Goal: Task Accomplishment & Management: Manage account settings

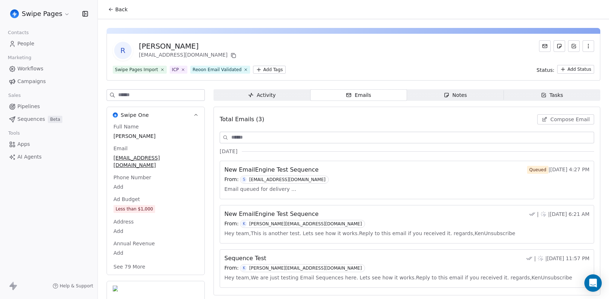
click at [43, 48] on link "People" at bounding box center [49, 44] width 86 height 12
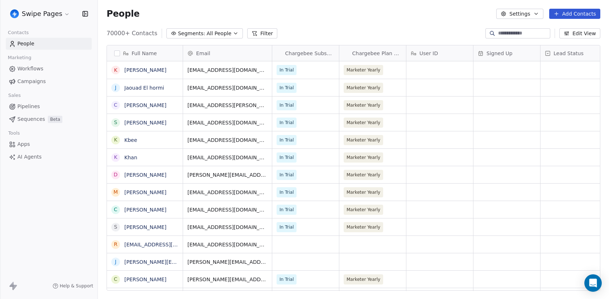
scroll to position [263, 511]
click at [41, 16] on html "Swipe Pages Contacts People Marketing Workflows Campaigns Sales Pipelines Seque…" at bounding box center [304, 149] width 609 height 299
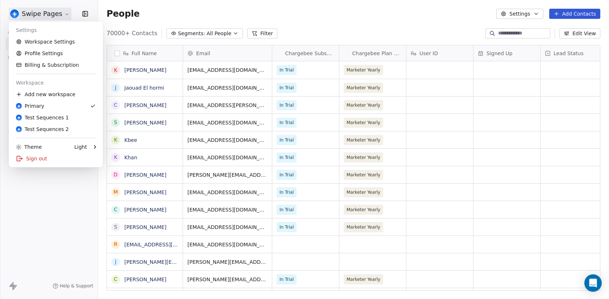
click at [46, 187] on html "Swipe Pages Contacts People Marketing Workflows Campaigns Sales Pipelines Seque…" at bounding box center [304, 149] width 609 height 299
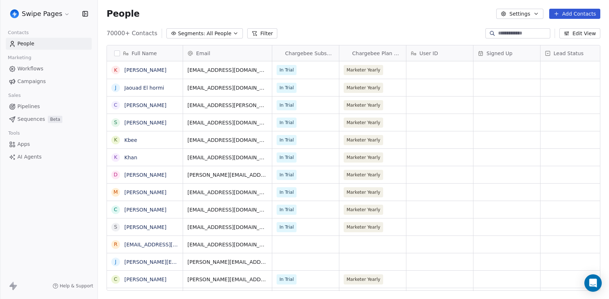
click at [43, 116] on span "Sequences" at bounding box center [31, 119] width 28 height 8
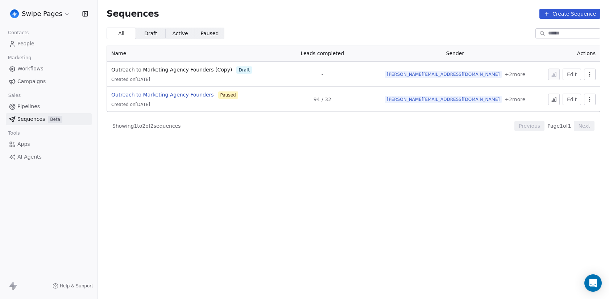
click at [198, 95] on span "Outreach to Marketing Agency Founders" at bounding box center [162, 95] width 103 height 6
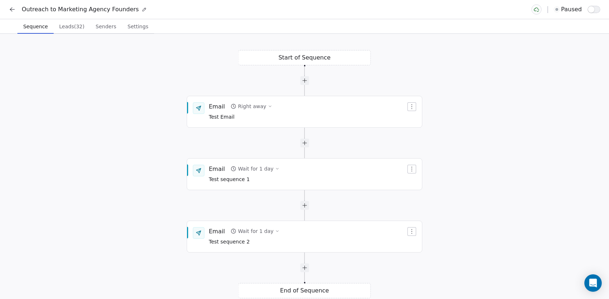
click at [61, 27] on span "Leads (32)" at bounding box center [71, 26] width 31 height 10
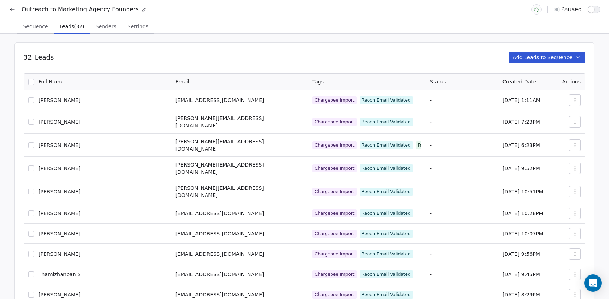
click at [36, 26] on span "Sequence" at bounding box center [35, 26] width 31 height 10
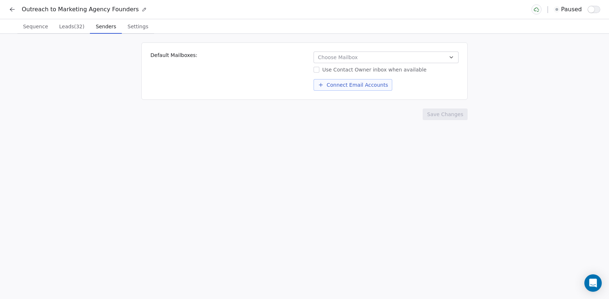
click at [93, 25] on span "Senders" at bounding box center [106, 26] width 26 height 10
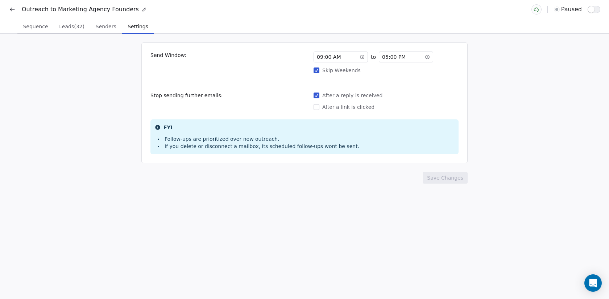
click at [125, 25] on span "Settings" at bounding box center [138, 26] width 26 height 10
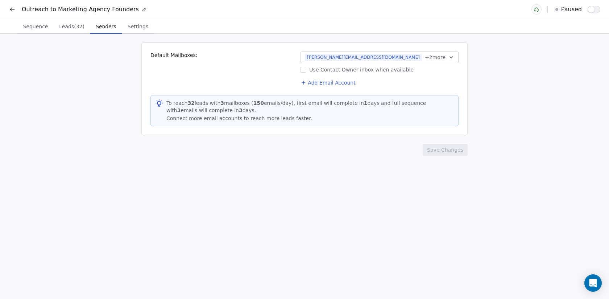
click at [28, 26] on span "Sequence" at bounding box center [35, 26] width 31 height 10
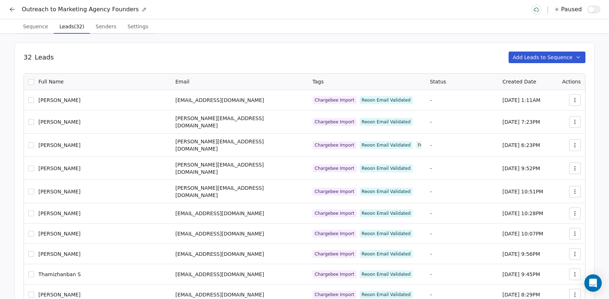
click at [79, 26] on span "Leads (32)" at bounding box center [72, 26] width 30 height 10
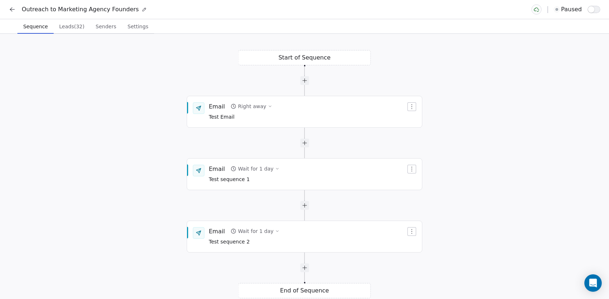
click at [594, 8] on span "button" at bounding box center [591, 9] width 7 height 7
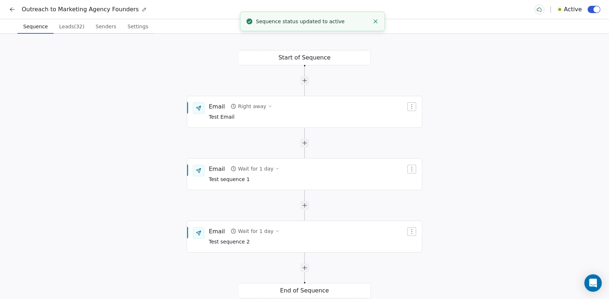
click at [12, 9] on icon at bounding box center [12, 9] width 7 height 7
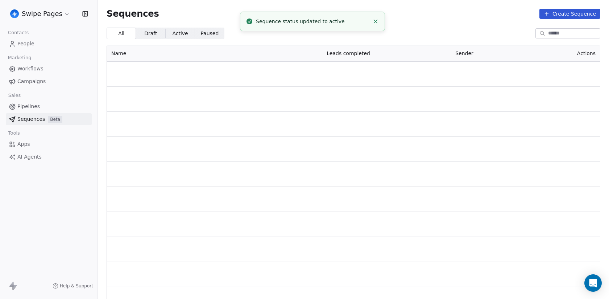
click at [35, 17] on html "Swipe Pages Contacts People Marketing Workflows Campaigns Sales Pipelines Seque…" at bounding box center [304, 149] width 609 height 299
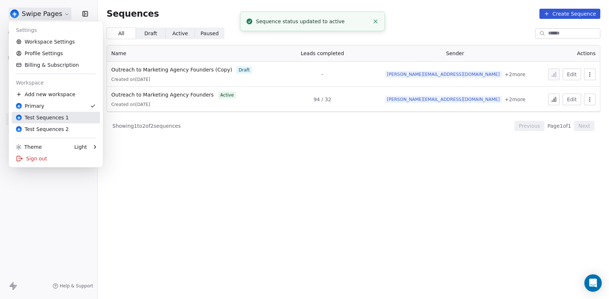
click at [57, 120] on div "Test Sequences 1" at bounding box center [42, 117] width 53 height 7
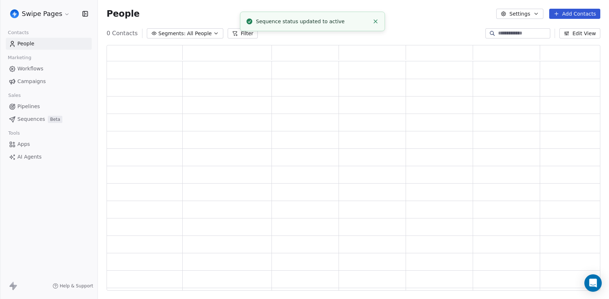
scroll to position [246, 494]
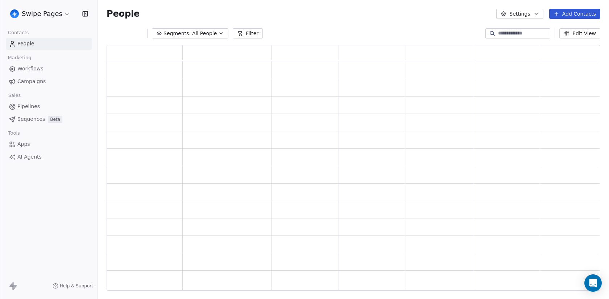
click at [48, 119] on span "Beta" at bounding box center [55, 119] width 15 height 7
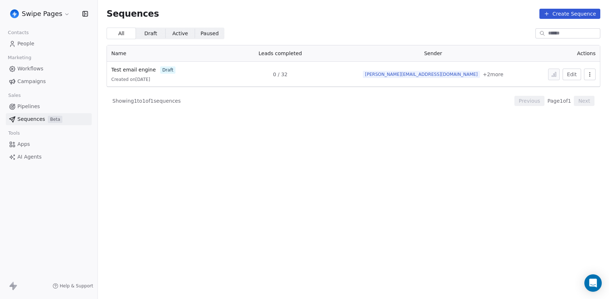
click at [593, 78] on button "button" at bounding box center [590, 75] width 12 height 12
click at [129, 74] on html "Swipe Pages Contacts People Marketing Workflows Campaigns Sales Pipelines Seque…" at bounding box center [304, 149] width 609 height 299
click at [129, 69] on span "Test email engine" at bounding box center [133, 70] width 45 height 6
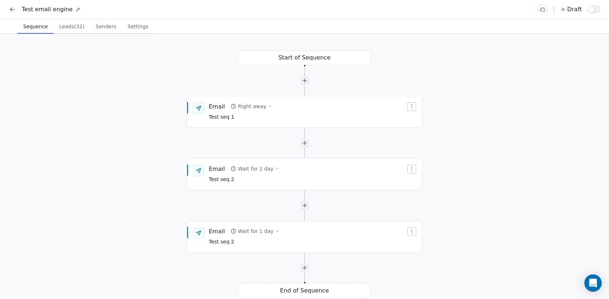
click at [139, 27] on span "Settings" at bounding box center [138, 26] width 26 height 10
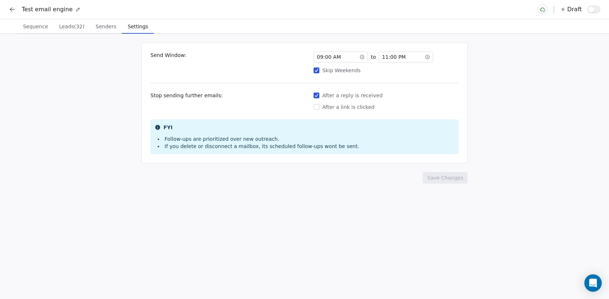
click at [597, 8] on button "button" at bounding box center [594, 9] width 13 height 7
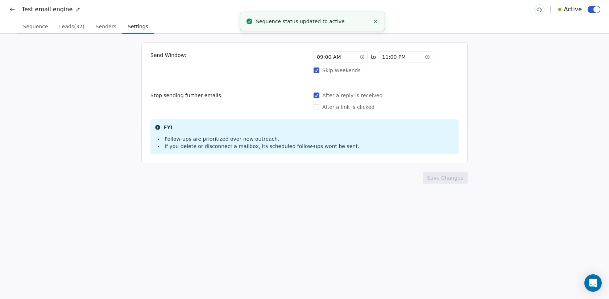
click at [7, 9] on div "Test email engine Active" at bounding box center [304, 9] width 609 height 19
click at [18, 10] on div "Test email engine" at bounding box center [45, 9] width 72 height 9
click at [16, 10] on button at bounding box center [12, 9] width 10 height 10
click at [10, 9] on icon at bounding box center [11, 10] width 2 height 2
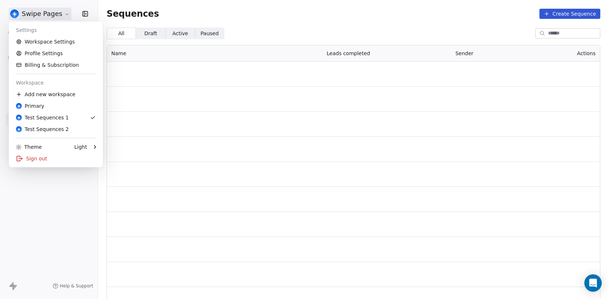
click at [30, 13] on html "Swipe Pages Contacts People Marketing Workflows Campaigns Sales Pipelines Seque…" at bounding box center [304, 149] width 609 height 299
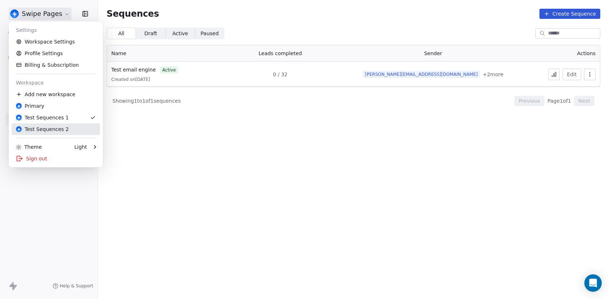
click at [57, 125] on div "Test Sequences 2" at bounding box center [42, 128] width 53 height 7
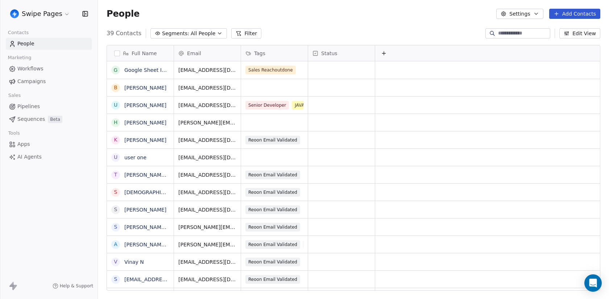
scroll to position [263, 511]
click at [50, 113] on link "Sequences Beta" at bounding box center [49, 119] width 86 height 12
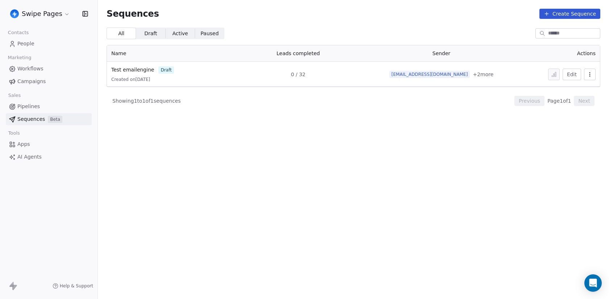
click at [594, 71] on button "button" at bounding box center [590, 75] width 12 height 12
click at [294, 115] on html "Swipe Pages Contacts People Marketing Workflows Campaigns Sales Pipelines Seque…" at bounding box center [304, 149] width 609 height 299
click at [128, 69] on span "Test emailengine" at bounding box center [132, 70] width 43 height 6
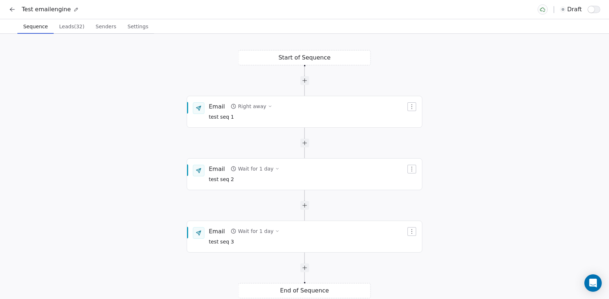
click at [596, 8] on button "button" at bounding box center [594, 9] width 13 height 7
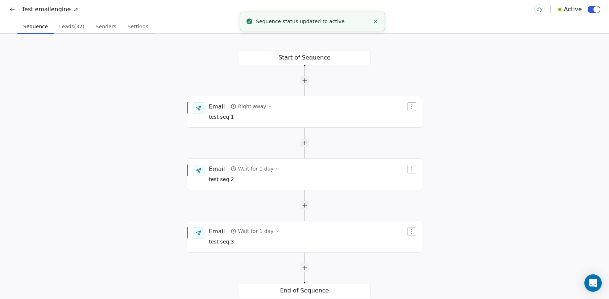
click at [78, 30] on span "Leads (32)" at bounding box center [71, 26] width 31 height 10
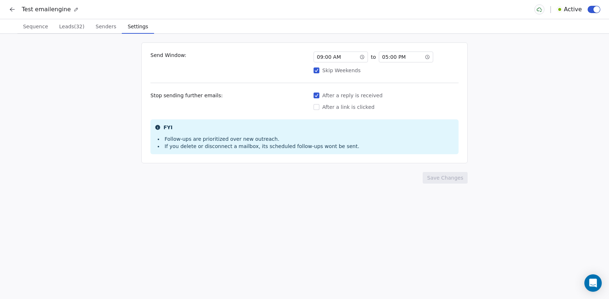
click at [129, 30] on span "Settings" at bounding box center [138, 26] width 26 height 10
click at [11, 8] on icon at bounding box center [12, 9] width 7 height 7
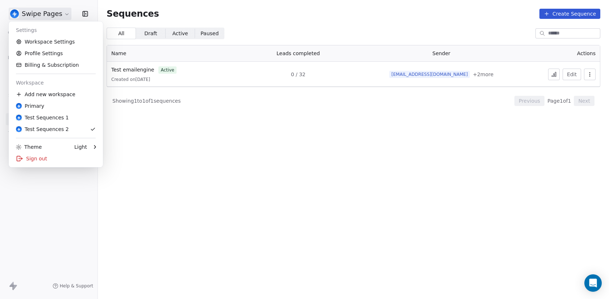
click at [32, 8] on html "Swipe Pages Contacts People Marketing Workflows Campaigns Sales Pipelines Seque…" at bounding box center [304, 149] width 609 height 299
click at [54, 98] on div "Add new workspace" at bounding box center [56, 94] width 88 height 12
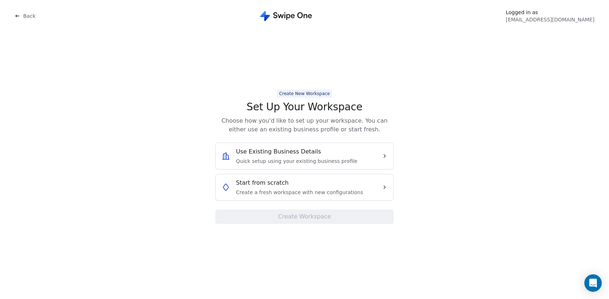
click at [17, 17] on icon at bounding box center [18, 16] width 6 height 6
